Goal: Find contact information: Find contact information

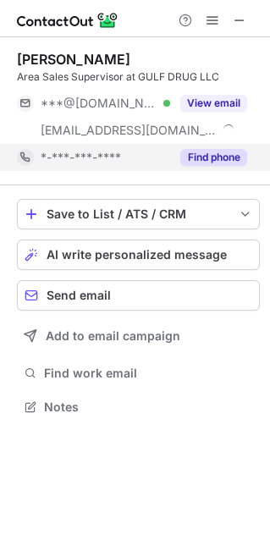
scroll to position [394, 270]
click at [200, 163] on button "Find phone" at bounding box center [213, 157] width 67 height 17
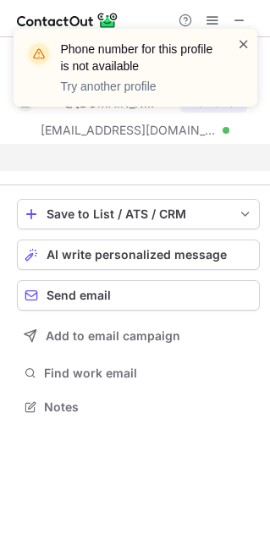
scroll to position [367, 270]
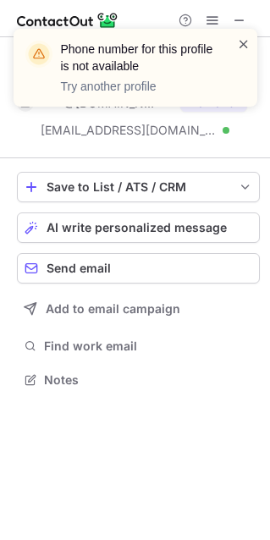
click at [240, 36] on span at bounding box center [244, 44] width 14 height 17
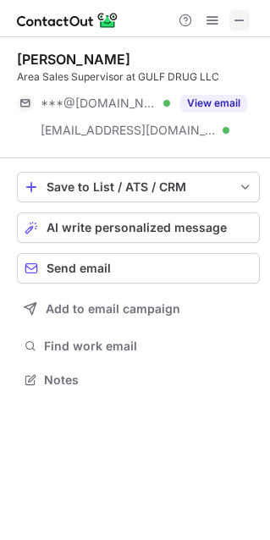
click at [245, 16] on span at bounding box center [240, 21] width 14 height 14
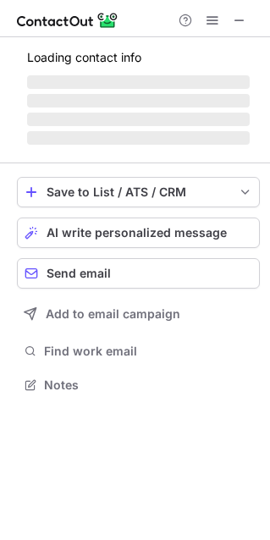
scroll to position [382, 270]
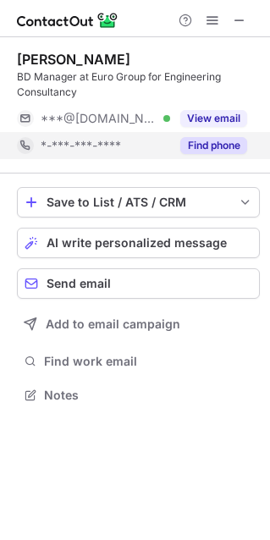
click at [223, 142] on button "Find phone" at bounding box center [213, 145] width 67 height 17
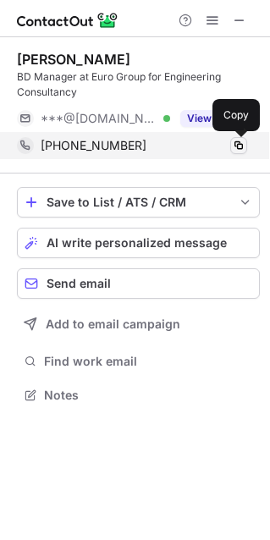
click at [243, 147] on span at bounding box center [239, 146] width 14 height 14
